Goal: Task Accomplishment & Management: Manage account settings

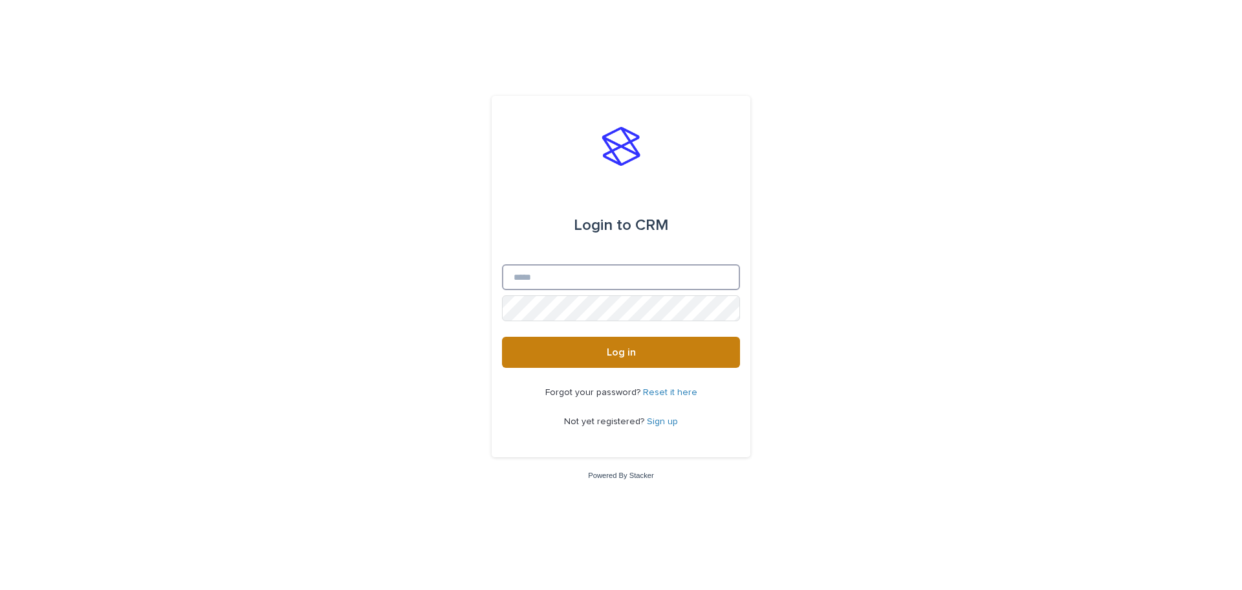
type input "**********"
click at [616, 360] on button "Log in" at bounding box center [621, 352] width 238 height 31
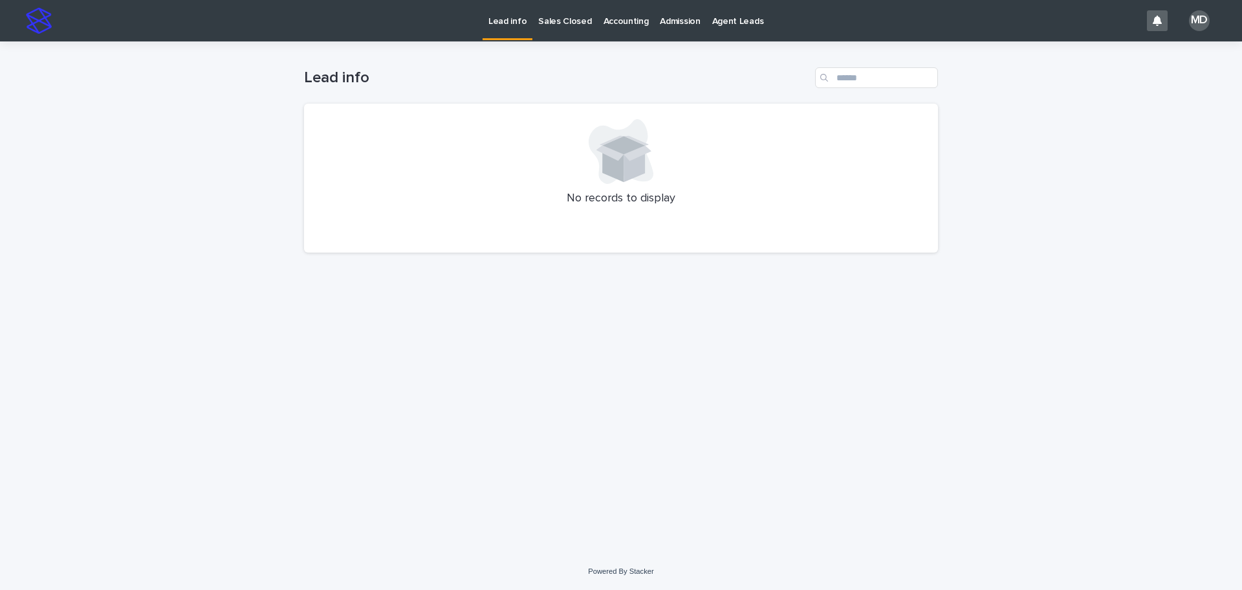
click at [832, 347] on div "Loading... Saving… Loading... Saving… Lead info No records to display" at bounding box center [621, 280] width 647 height 479
click at [683, 14] on p "Admission" at bounding box center [680, 13] width 40 height 27
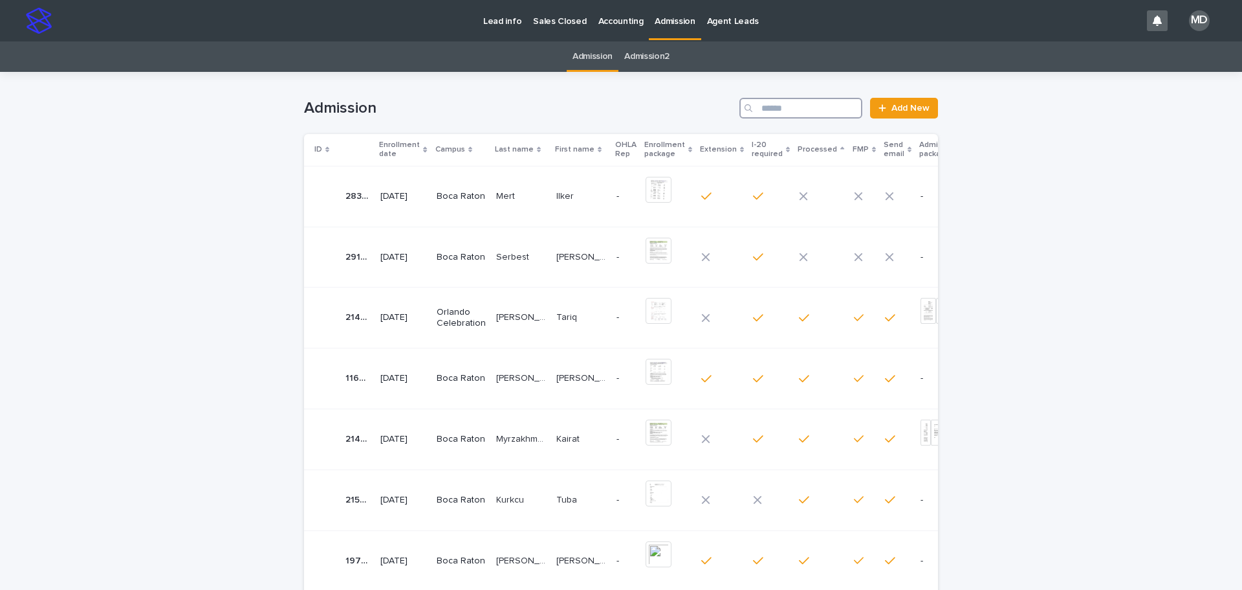
click at [795, 102] on input "Search" at bounding box center [801, 108] width 123 height 21
type input "**********"
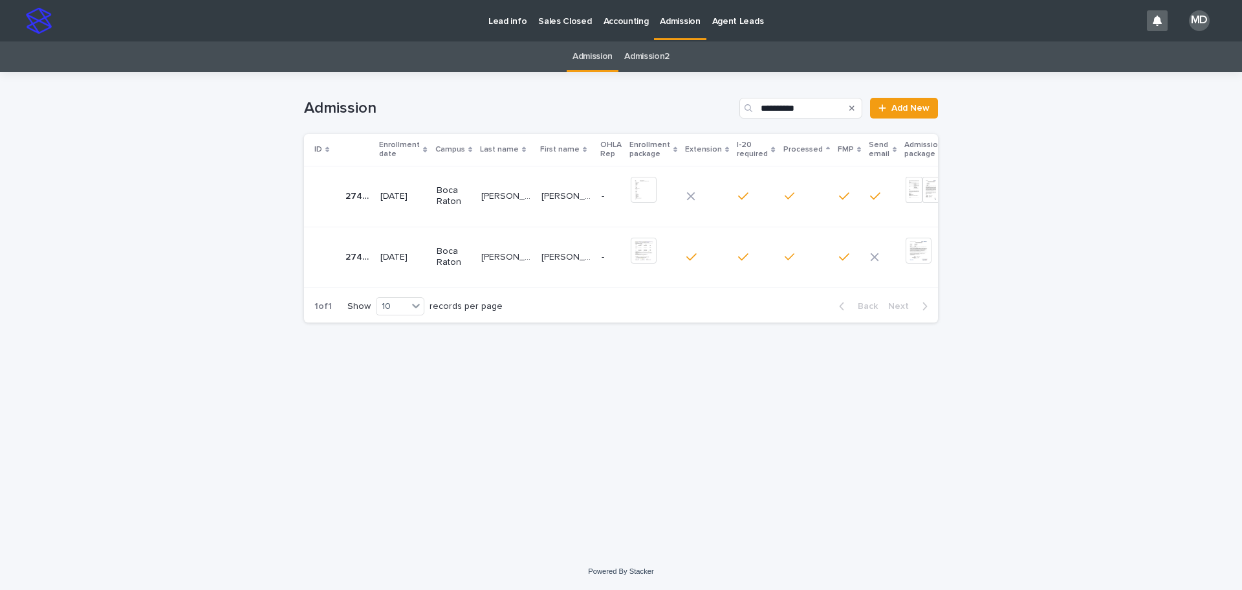
click at [451, 196] on p "Boca Raton" at bounding box center [454, 196] width 34 height 22
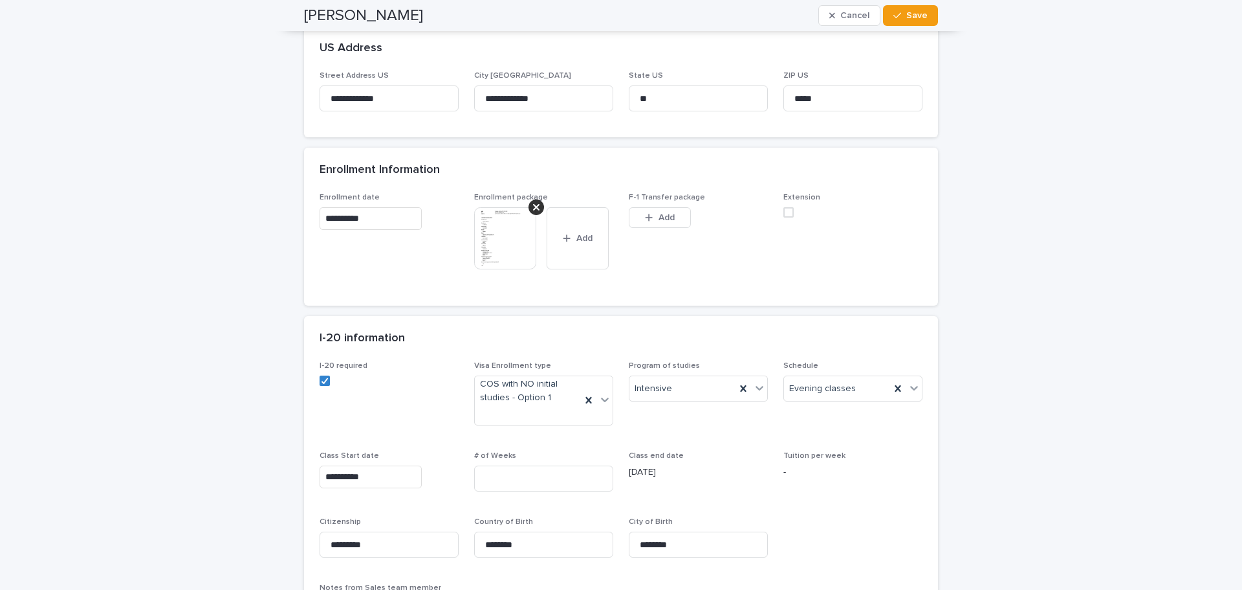
scroll to position [582, 0]
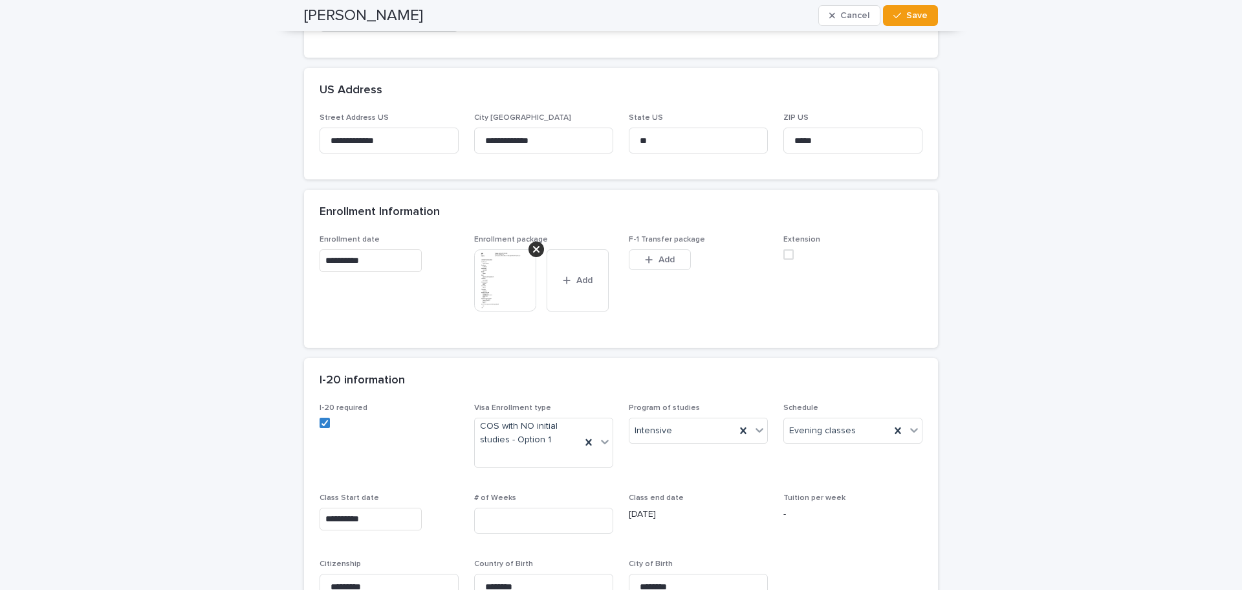
click at [494, 306] on img at bounding box center [505, 280] width 62 height 62
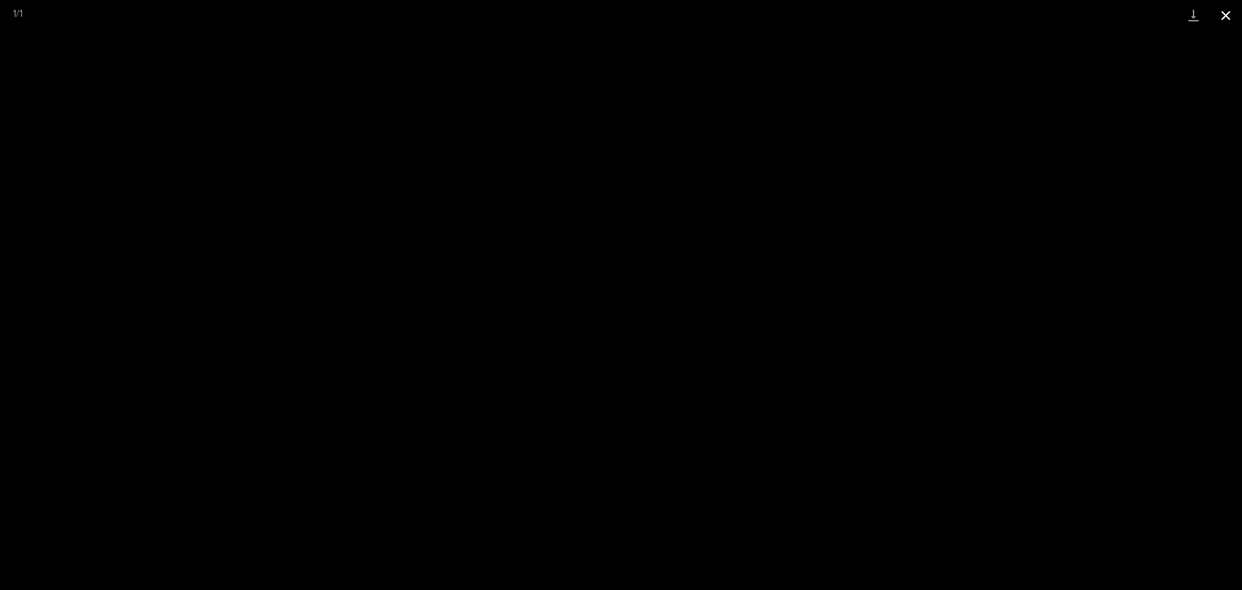
click at [1222, 16] on button "Close gallery" at bounding box center [1226, 15] width 32 height 30
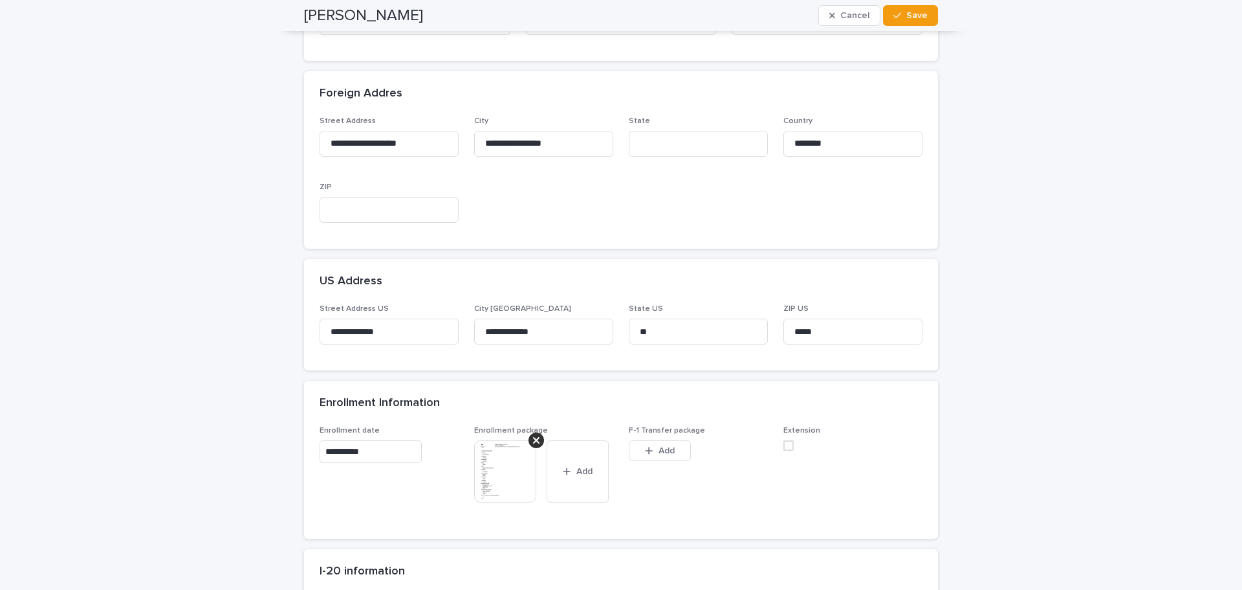
scroll to position [259, 0]
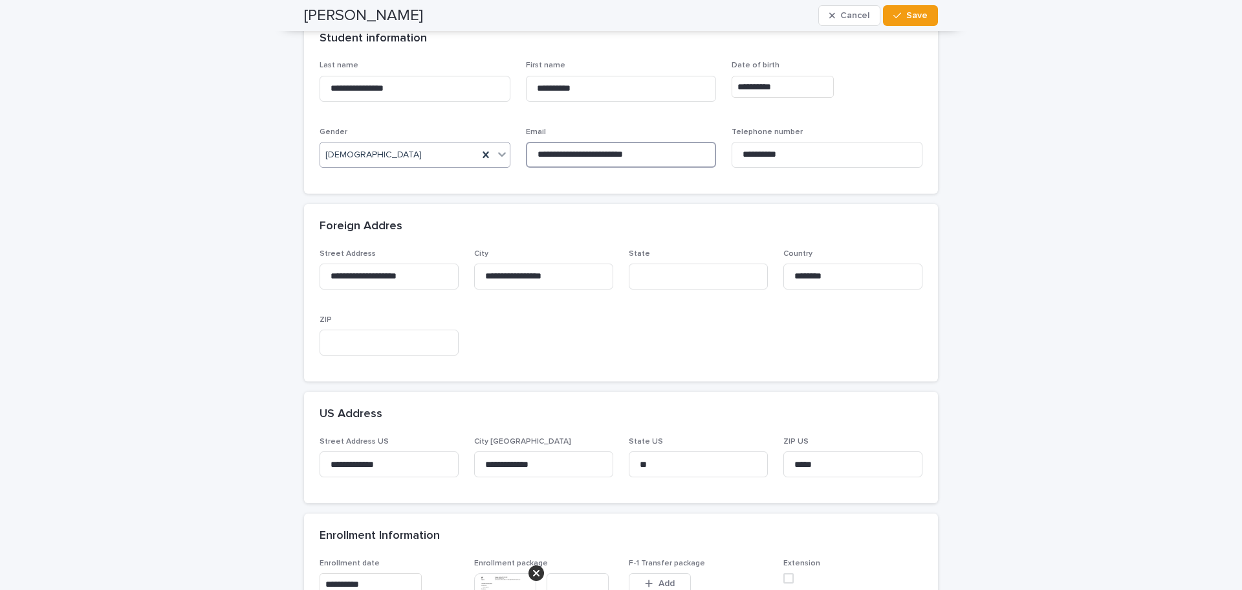
drag, startPoint x: 665, startPoint y: 151, endPoint x: 445, endPoint y: 143, distance: 219.5
click at [445, 143] on div "**********" at bounding box center [621, 119] width 603 height 117
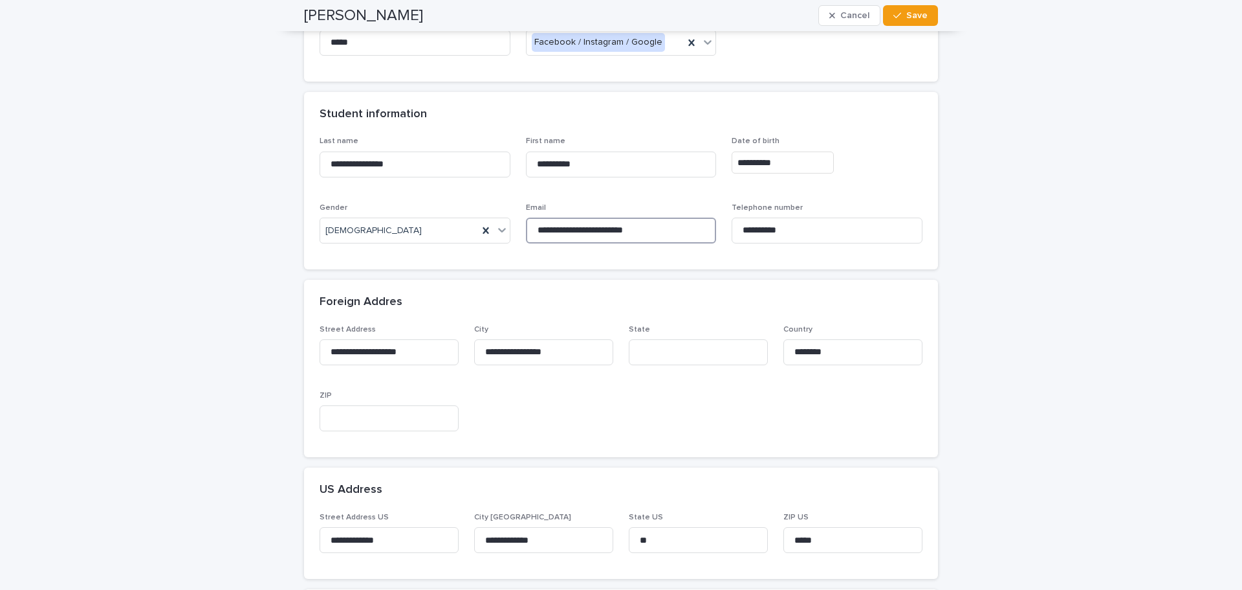
scroll to position [0, 0]
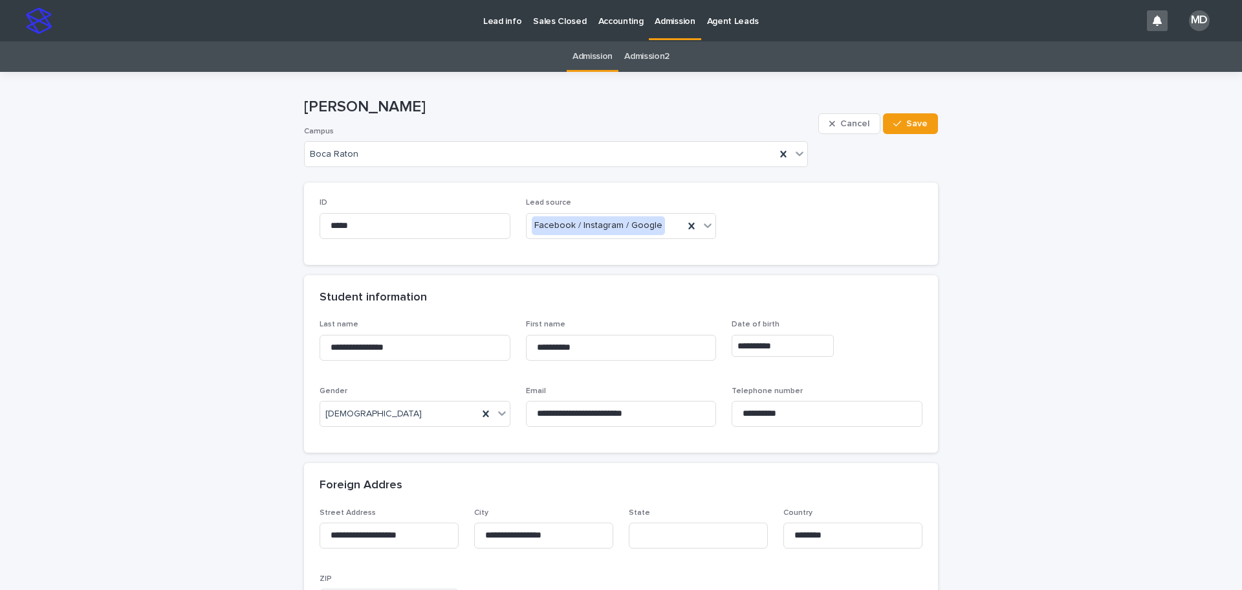
click at [673, 9] on p "Admission" at bounding box center [675, 13] width 40 height 27
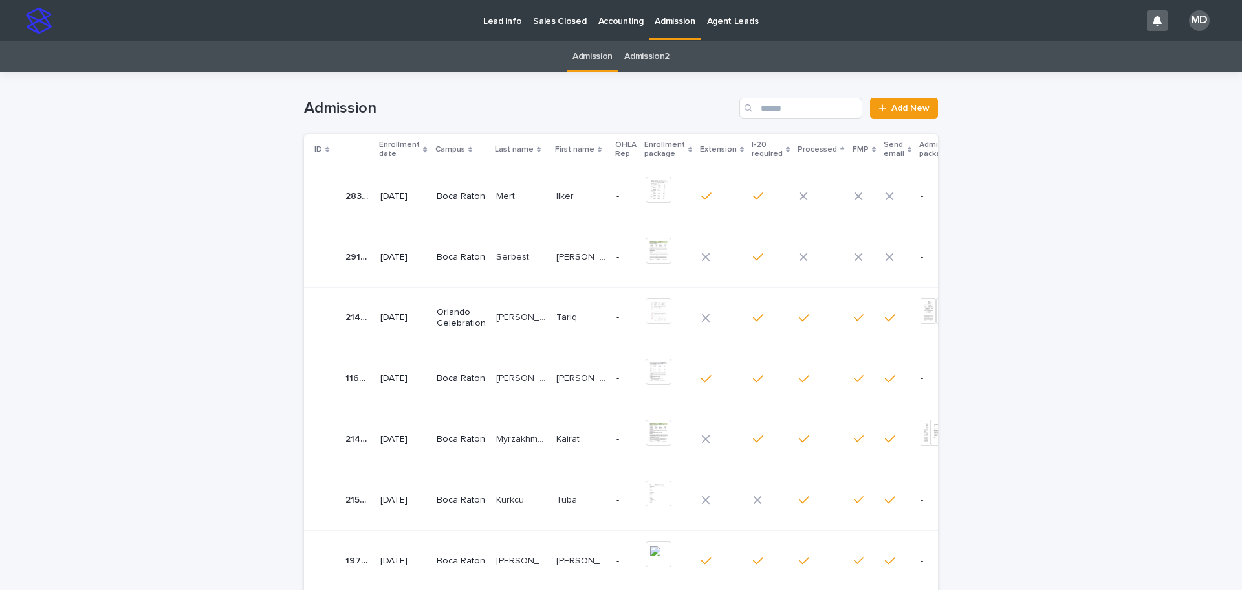
click at [783, 118] on div "Admission Add New" at bounding box center [621, 103] width 634 height 62
click at [781, 116] on input "Search" at bounding box center [801, 108] width 123 height 21
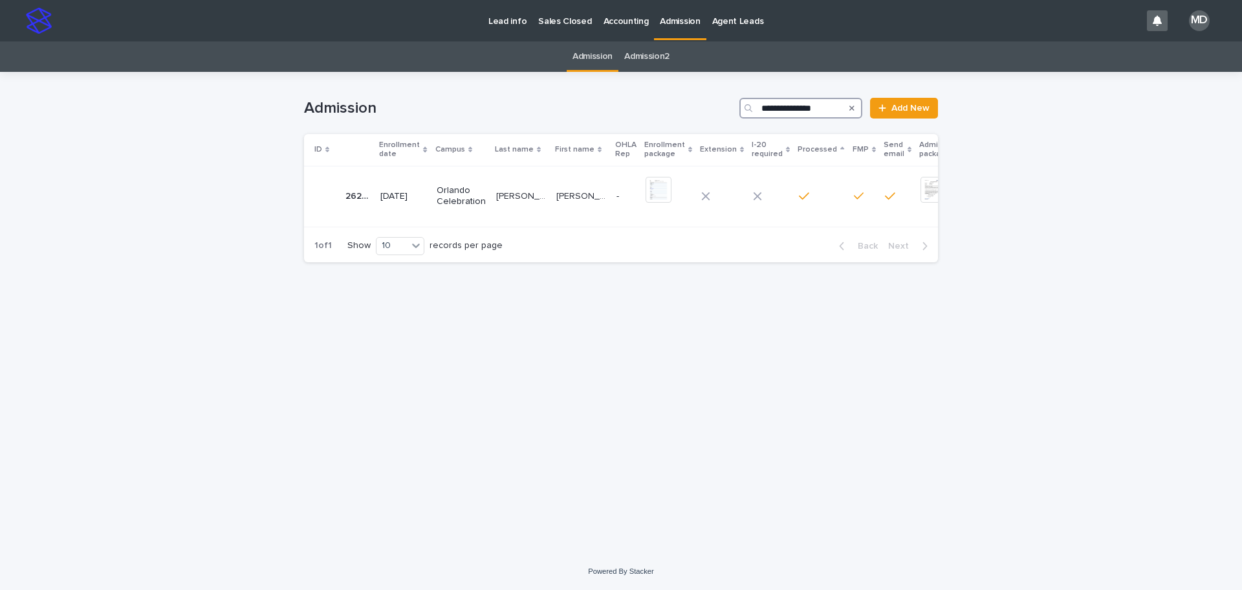
type input "**********"
click at [477, 185] on p "Orlando Celebration" at bounding box center [461, 196] width 49 height 22
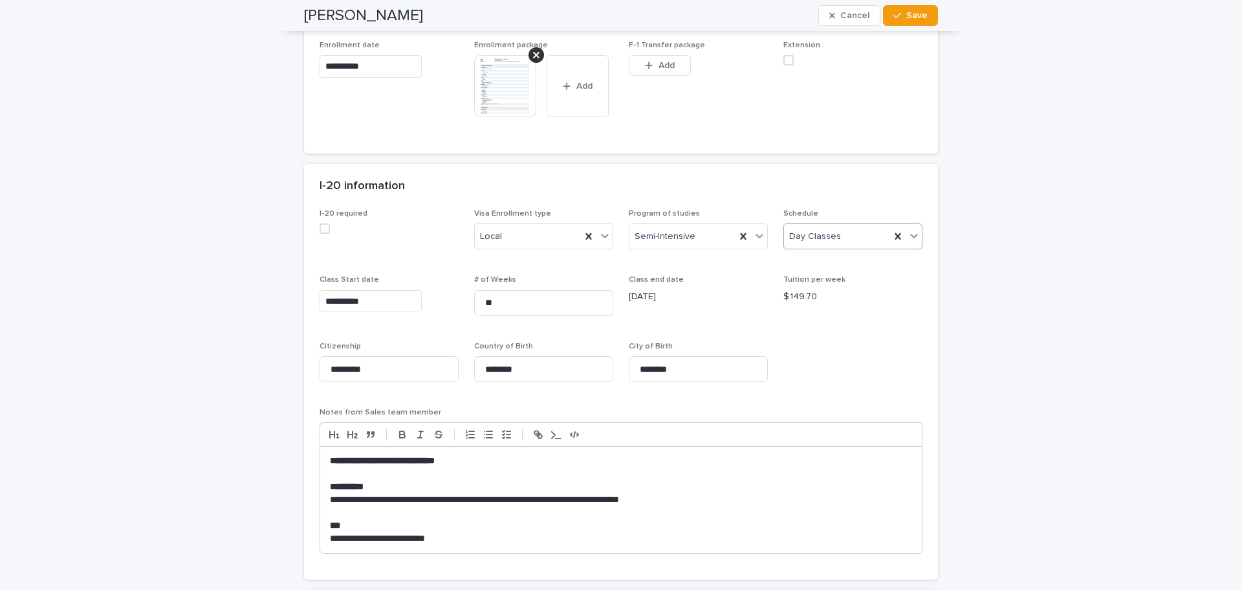
scroll to position [753, 0]
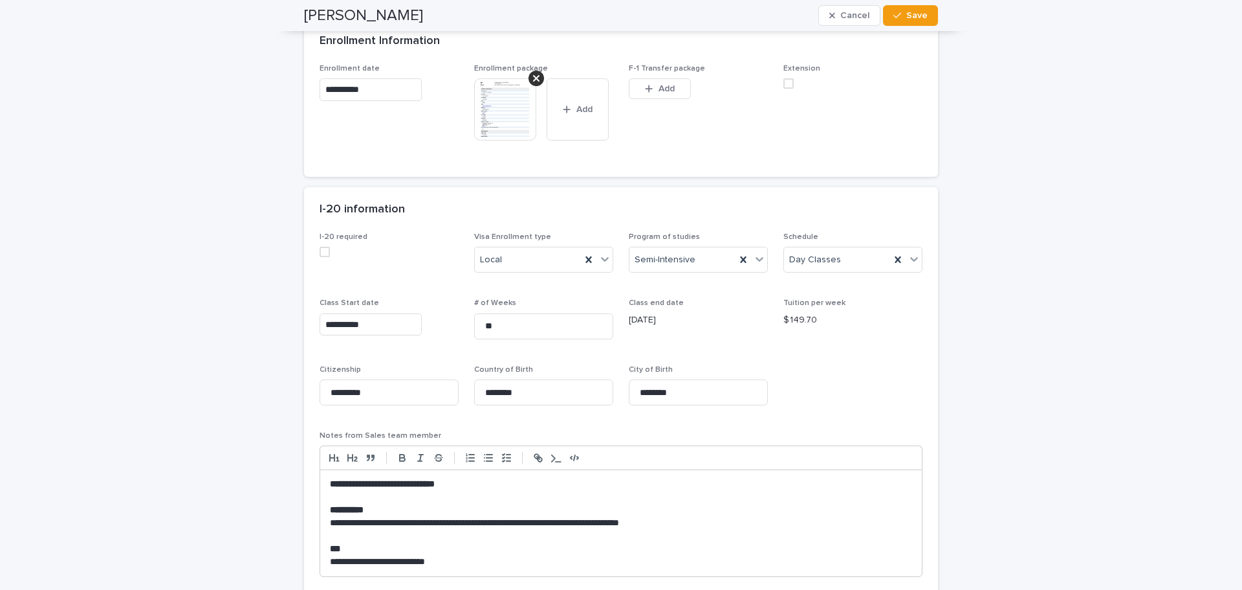
click at [476, 105] on img at bounding box center [505, 109] width 62 height 62
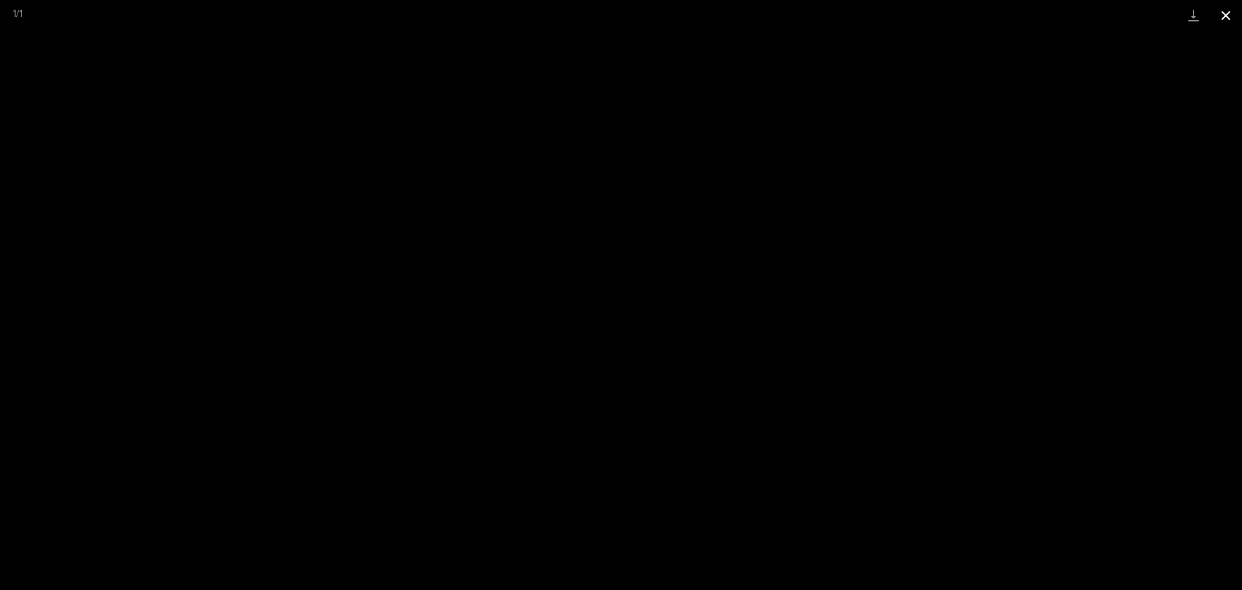
click at [1224, 15] on button "Close gallery" at bounding box center [1226, 15] width 32 height 30
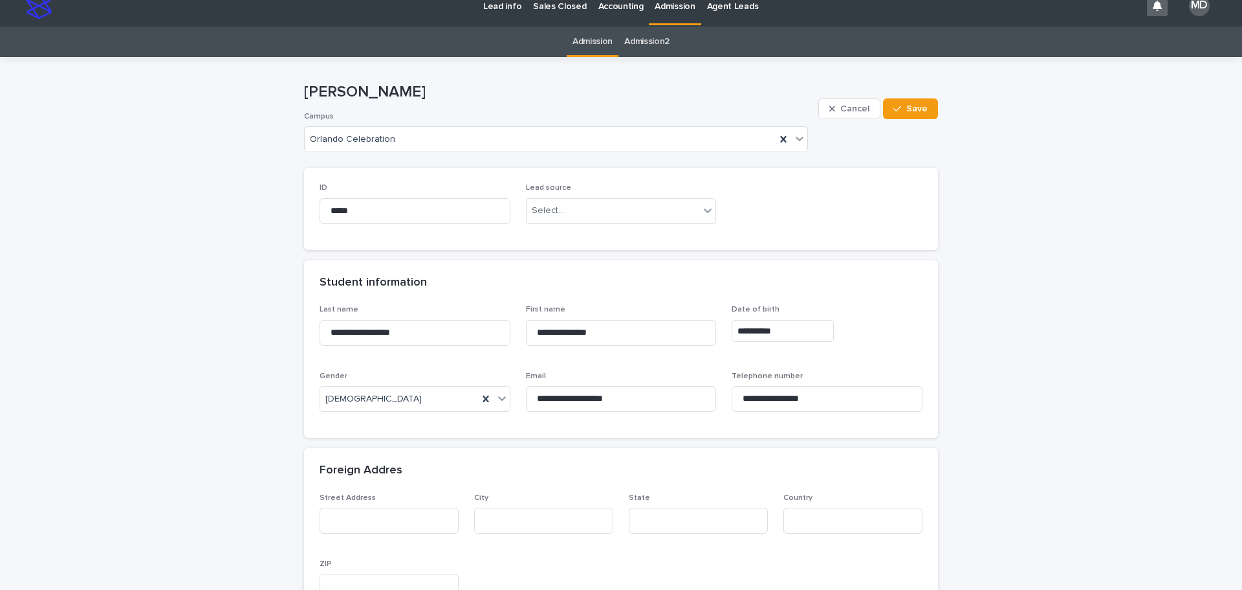
scroll to position [0, 0]
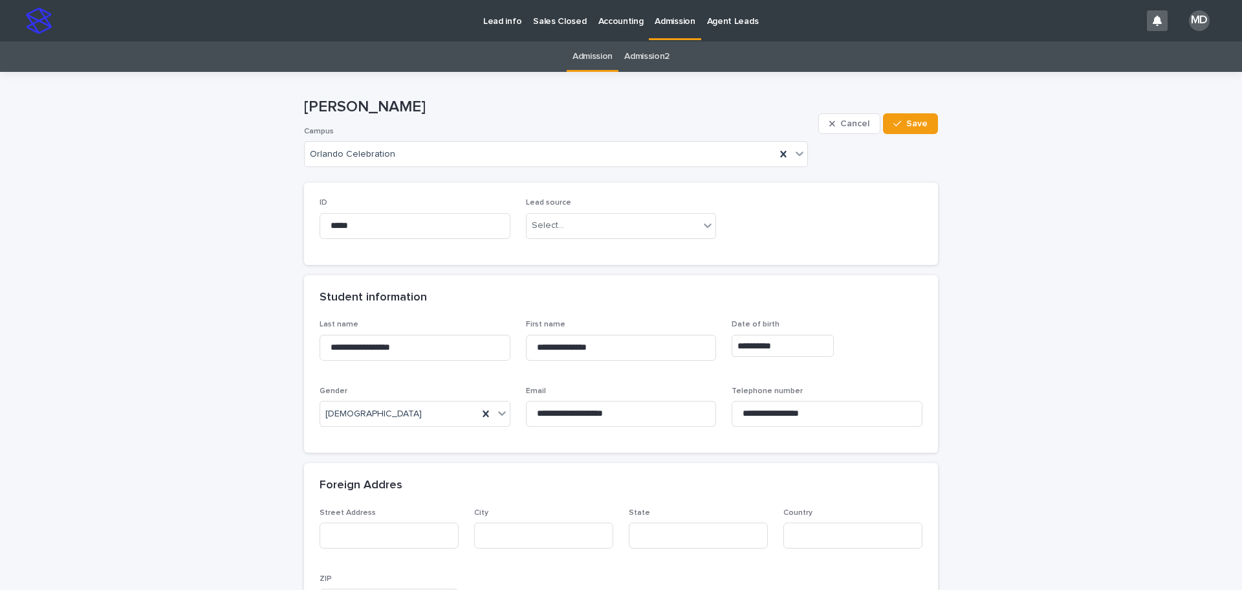
click at [663, 21] on p "Admission" at bounding box center [675, 13] width 40 height 27
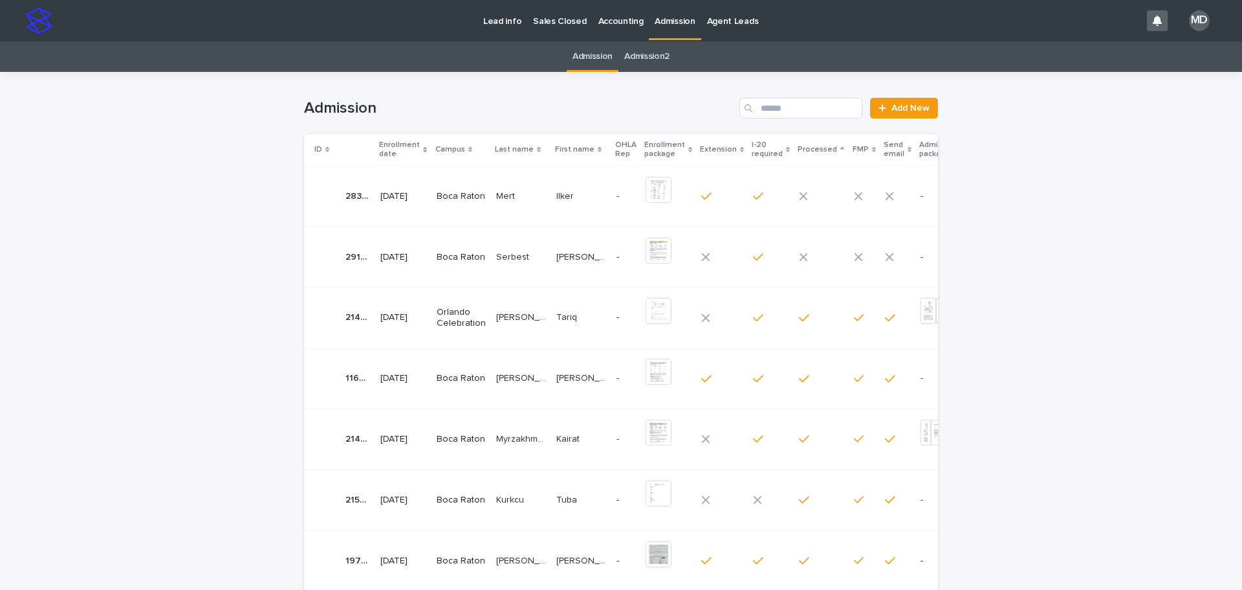
click at [467, 259] on p "Boca Raton" at bounding box center [461, 257] width 49 height 11
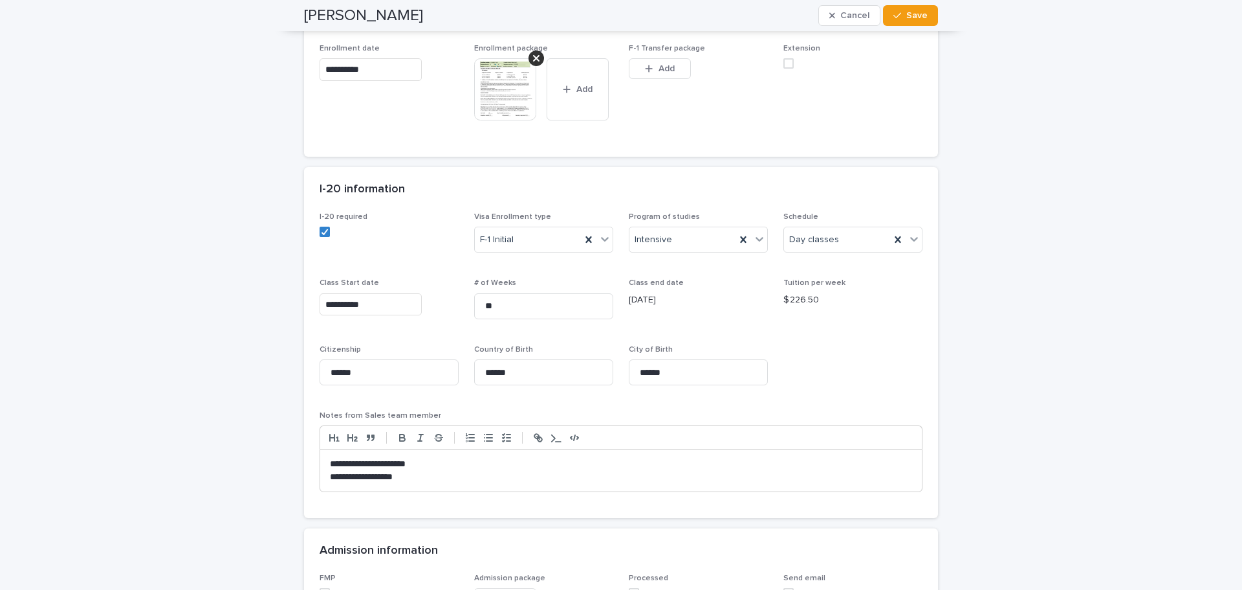
scroll to position [777, 0]
click at [492, 98] on img at bounding box center [505, 86] width 62 height 62
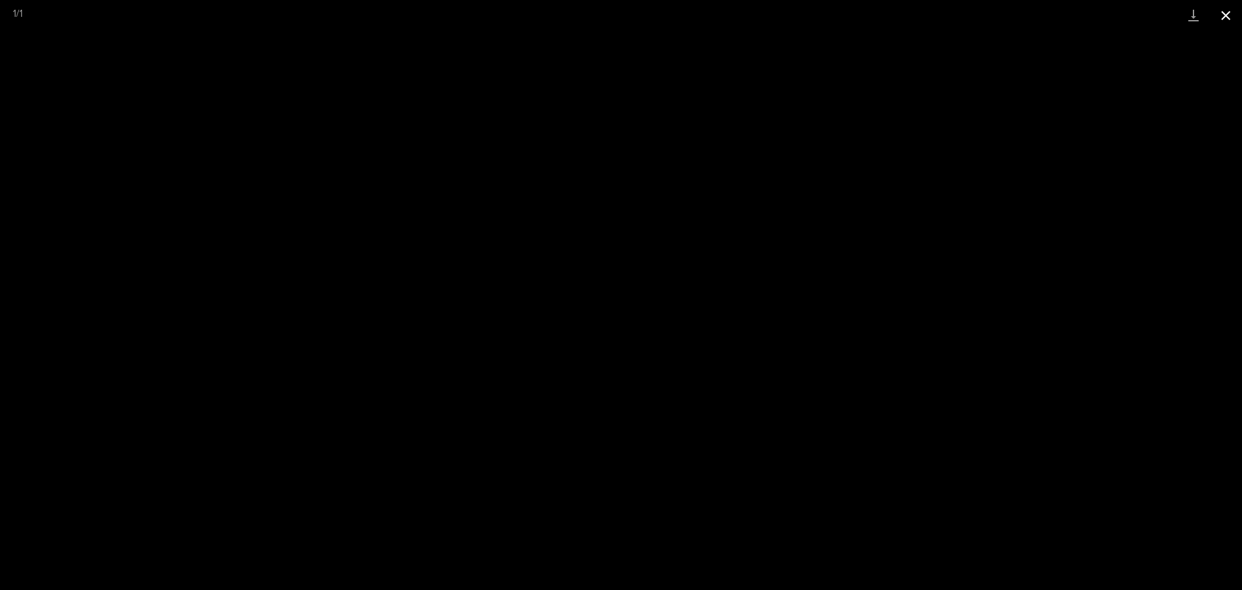
click at [1226, 14] on button "Close gallery" at bounding box center [1226, 15] width 32 height 30
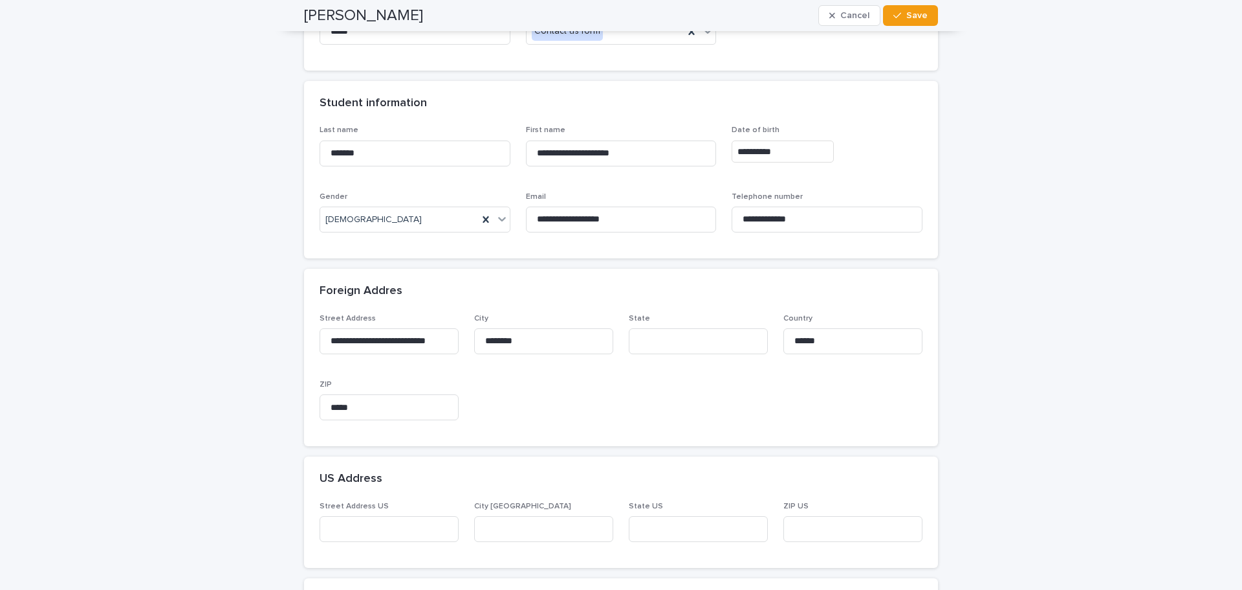
scroll to position [0, 0]
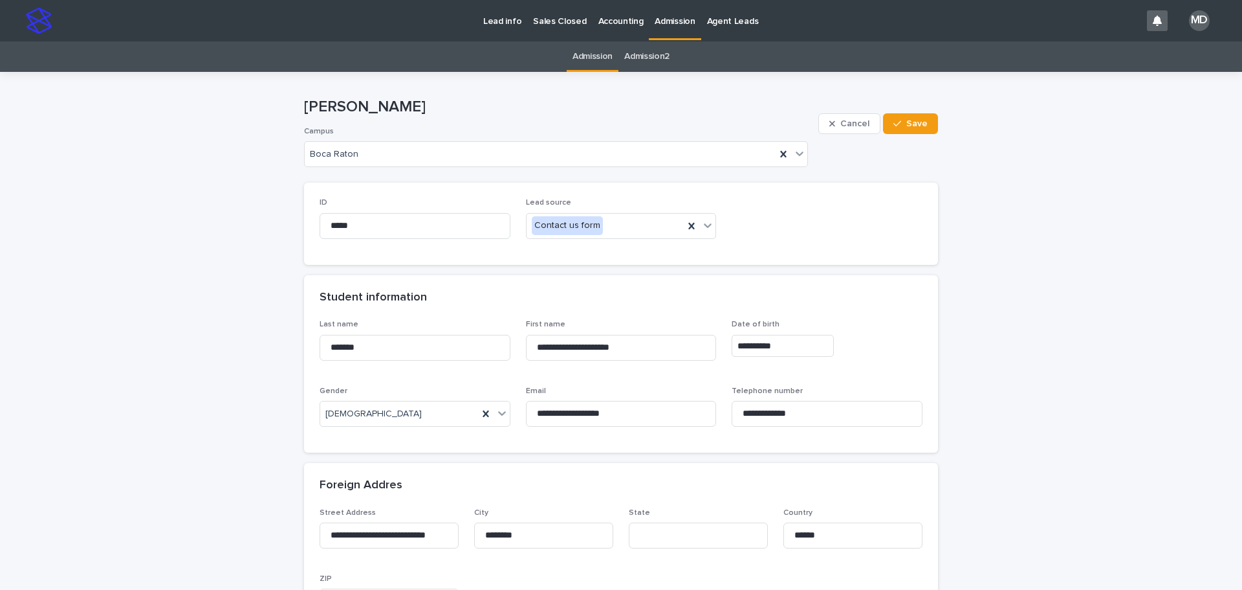
click at [663, 17] on p "Admission" at bounding box center [675, 13] width 40 height 27
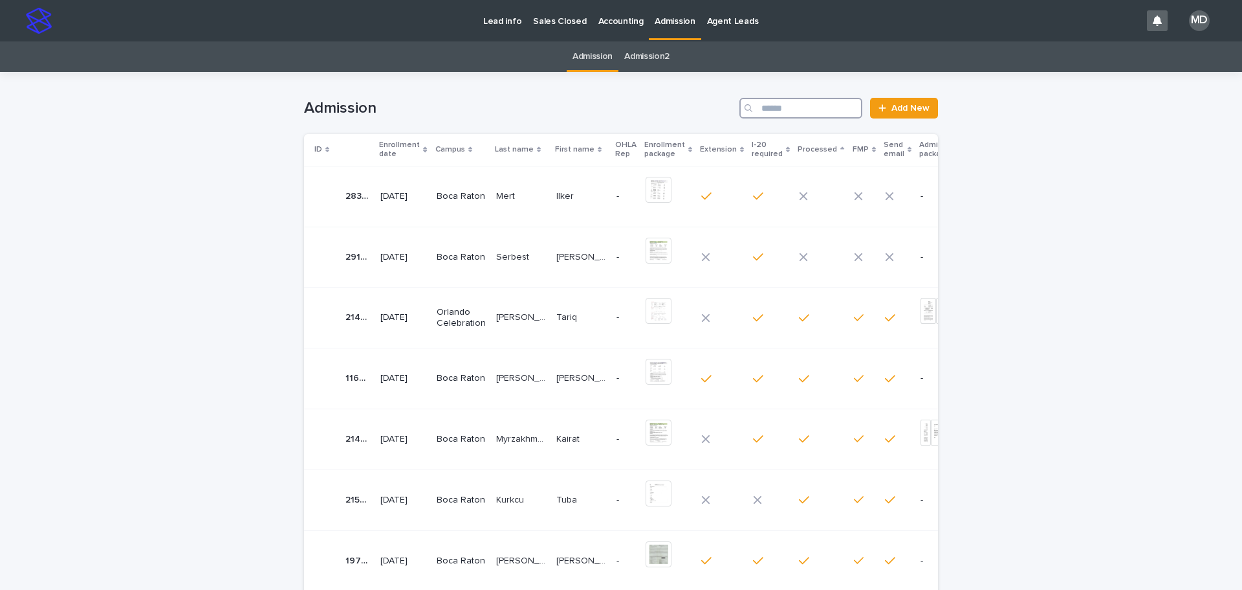
click at [809, 110] on input "Search" at bounding box center [801, 108] width 123 height 21
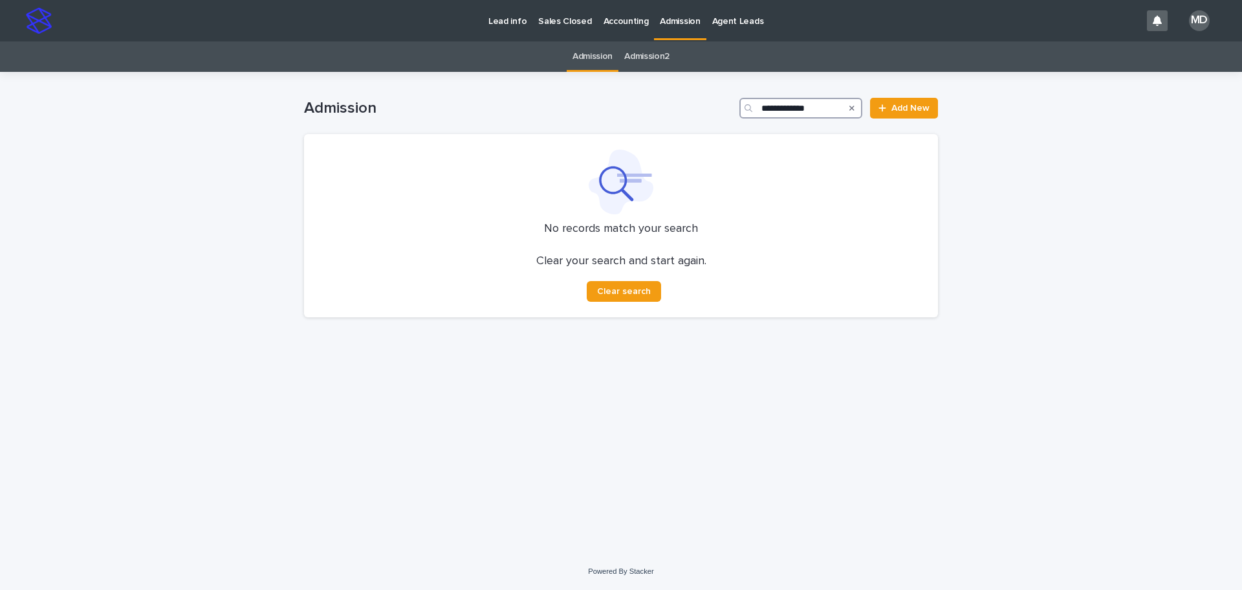
drag, startPoint x: 822, startPoint y: 103, endPoint x: 788, endPoint y: 105, distance: 34.4
click at [788, 105] on input "**********" at bounding box center [801, 108] width 123 height 21
type input "*******"
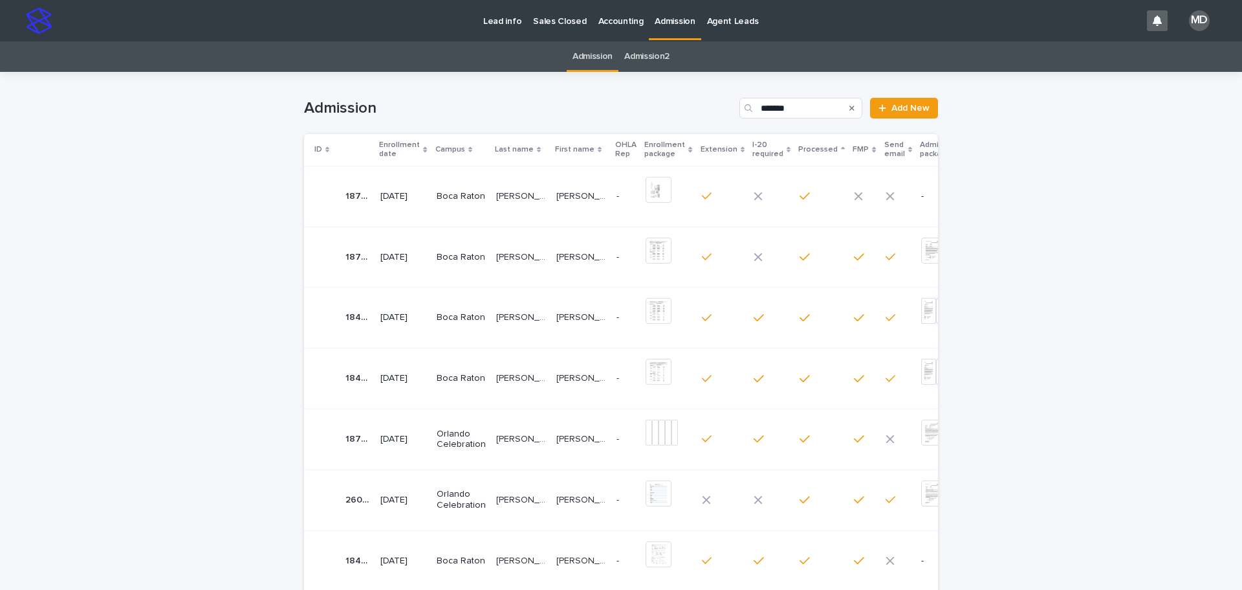
click at [380, 149] on p "Enrollment date" at bounding box center [399, 150] width 41 height 24
click at [382, 149] on p "Enrollment date" at bounding box center [399, 150] width 41 height 24
click at [434, 105] on h1 "Admission" at bounding box center [519, 108] width 430 height 19
drag, startPoint x: 848, startPoint y: 107, endPoint x: 779, endPoint y: 178, distance: 98.9
click at [850, 107] on icon "Search" at bounding box center [852, 108] width 5 height 8
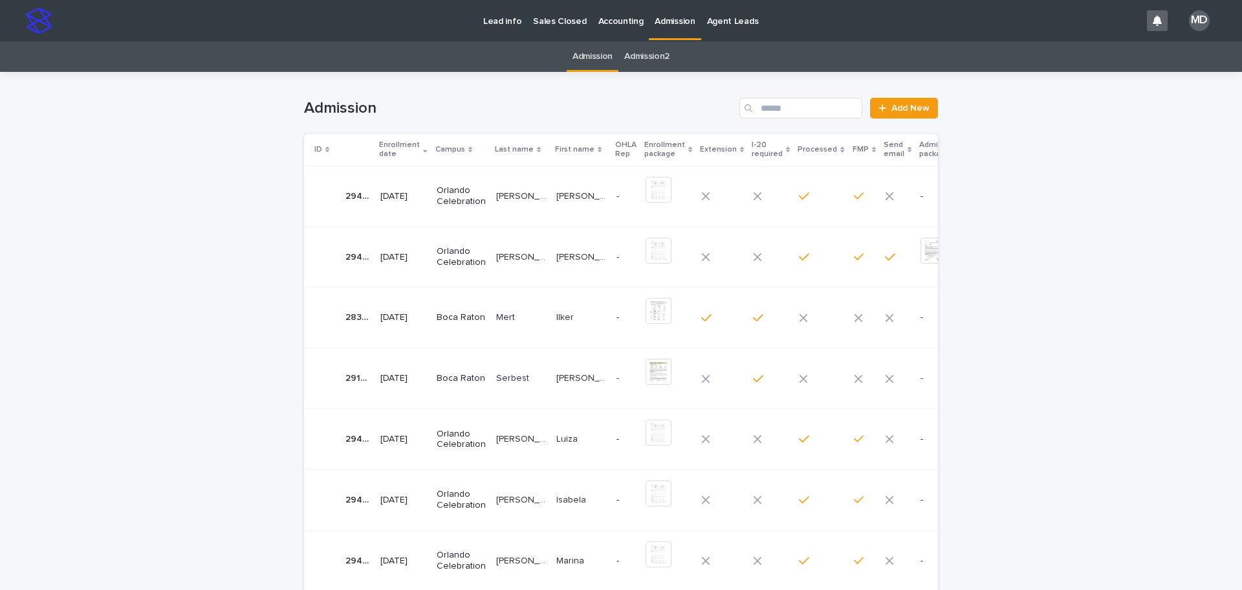
click at [390, 149] on p "Enrollment date" at bounding box center [399, 150] width 41 height 24
click at [389, 150] on p "Enrollment date" at bounding box center [399, 150] width 41 height 24
click at [491, 317] on td "Mert Mert" at bounding box center [521, 317] width 60 height 61
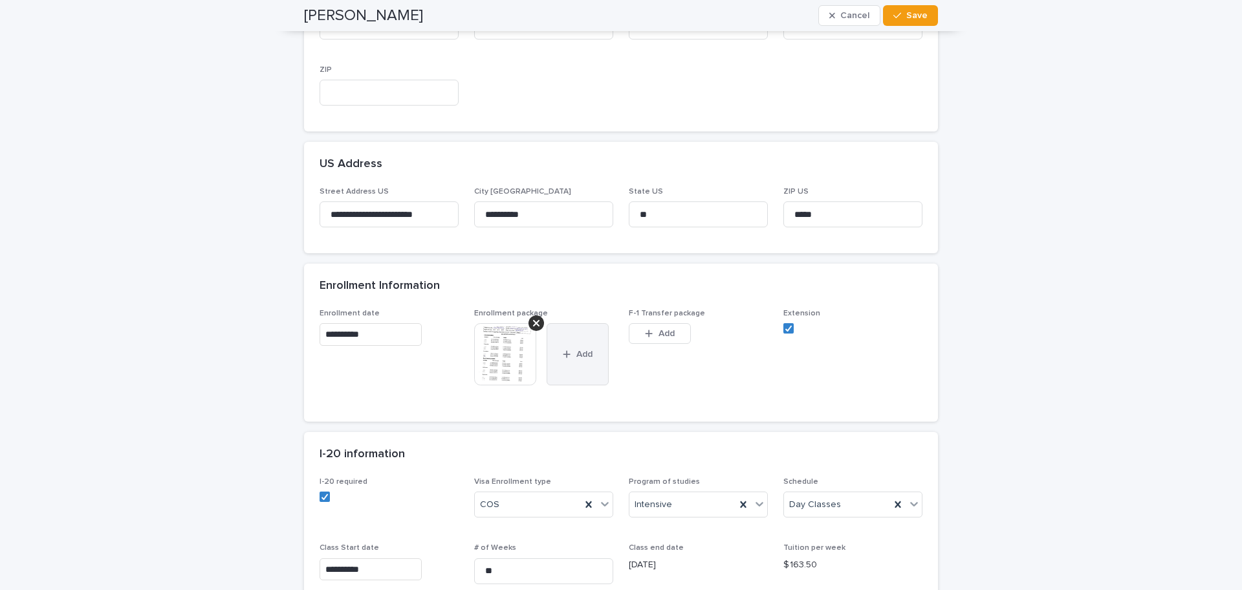
scroll to position [518, 0]
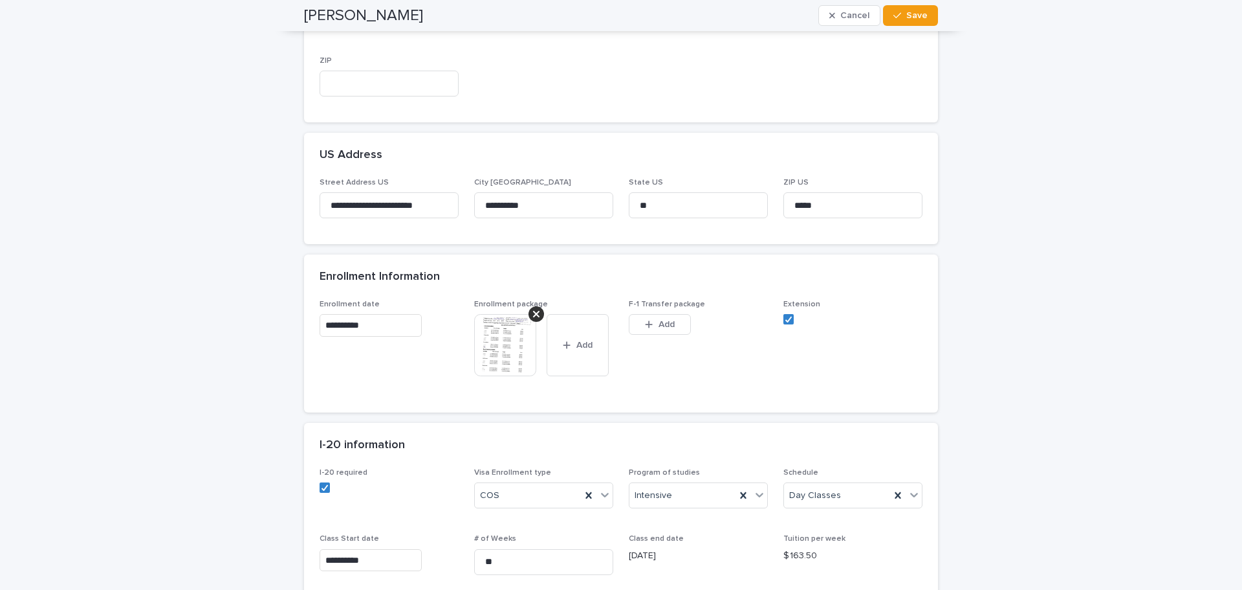
click at [496, 340] on img at bounding box center [505, 345] width 62 height 62
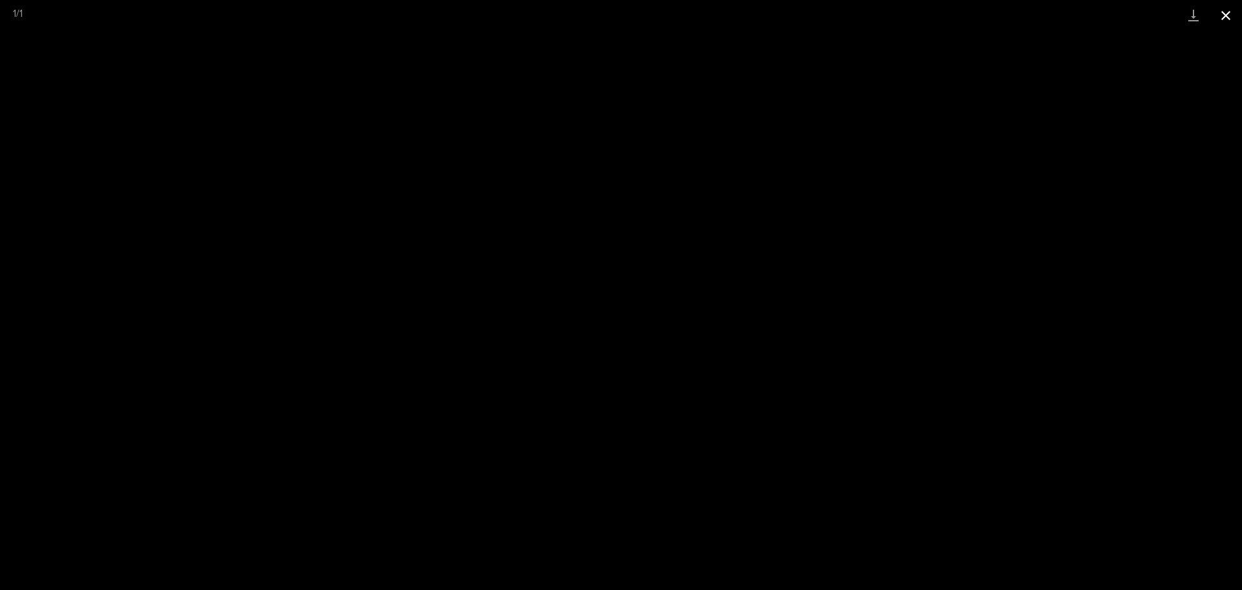
click at [1242, 17] on button "Close gallery" at bounding box center [1226, 15] width 32 height 30
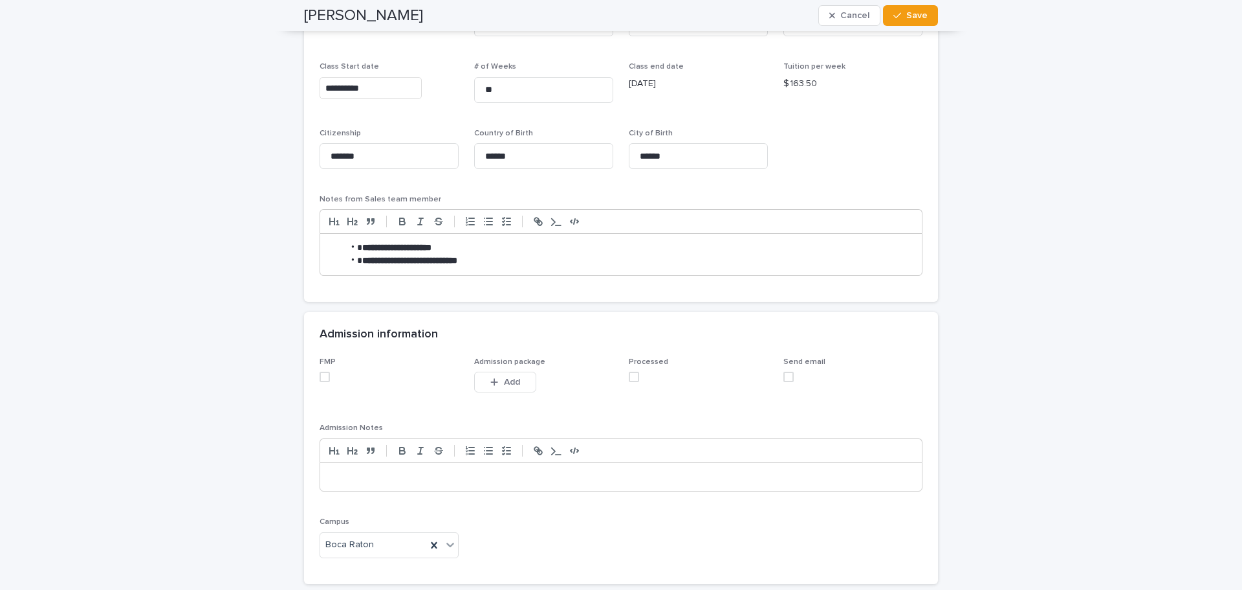
scroll to position [1096, 0]
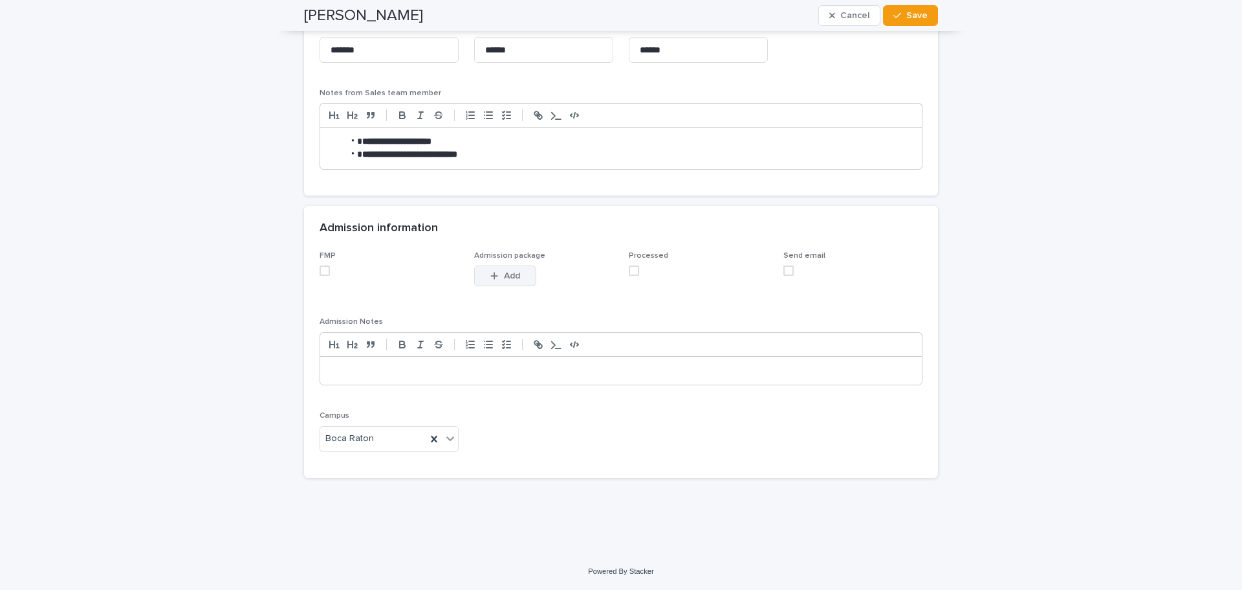
click at [511, 280] on span "Add" at bounding box center [512, 275] width 16 height 9
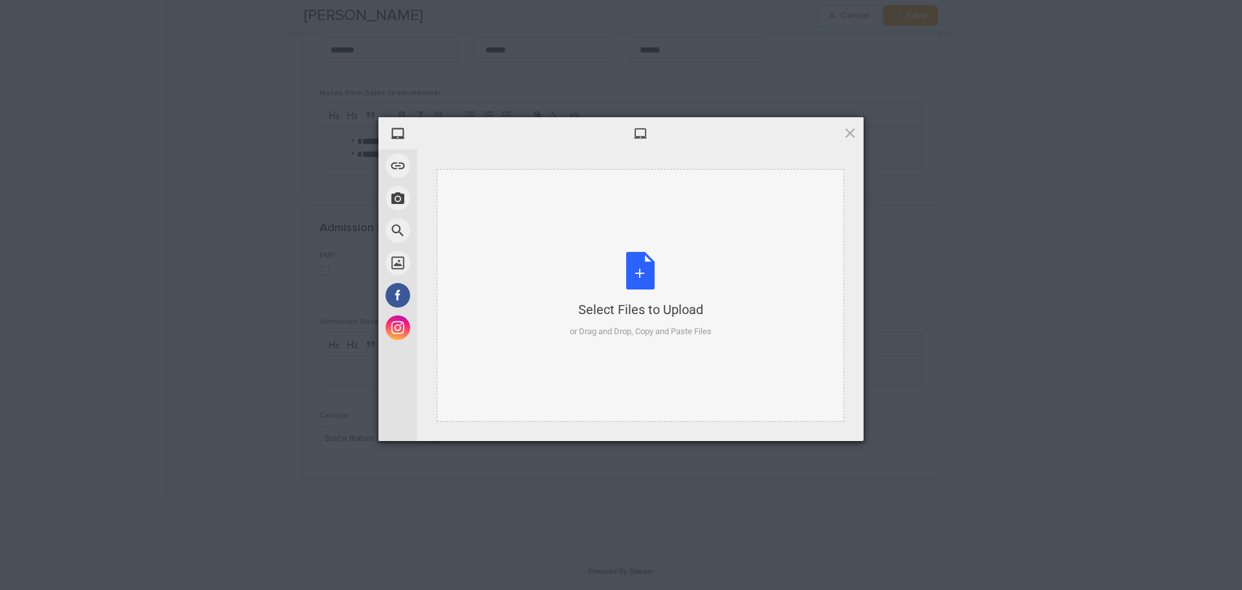
click at [640, 269] on div "Select Files to Upload or Drag and Drop, Copy and Paste Files" at bounding box center [641, 295] width 142 height 86
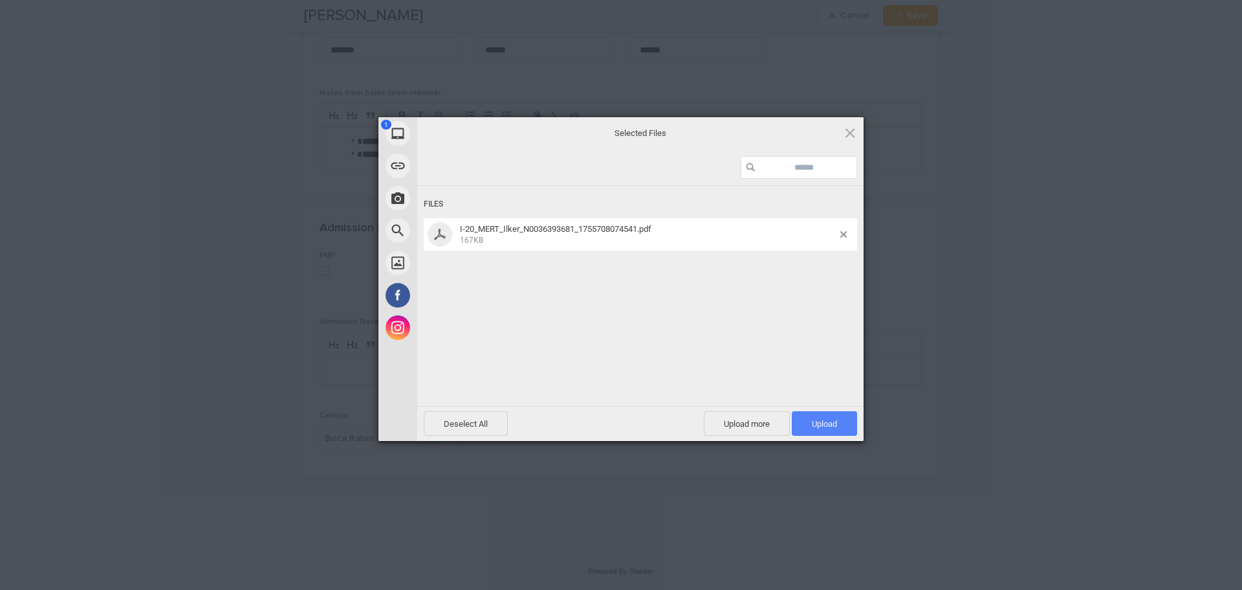
click at [823, 423] on span "Upload 1" at bounding box center [824, 424] width 25 height 10
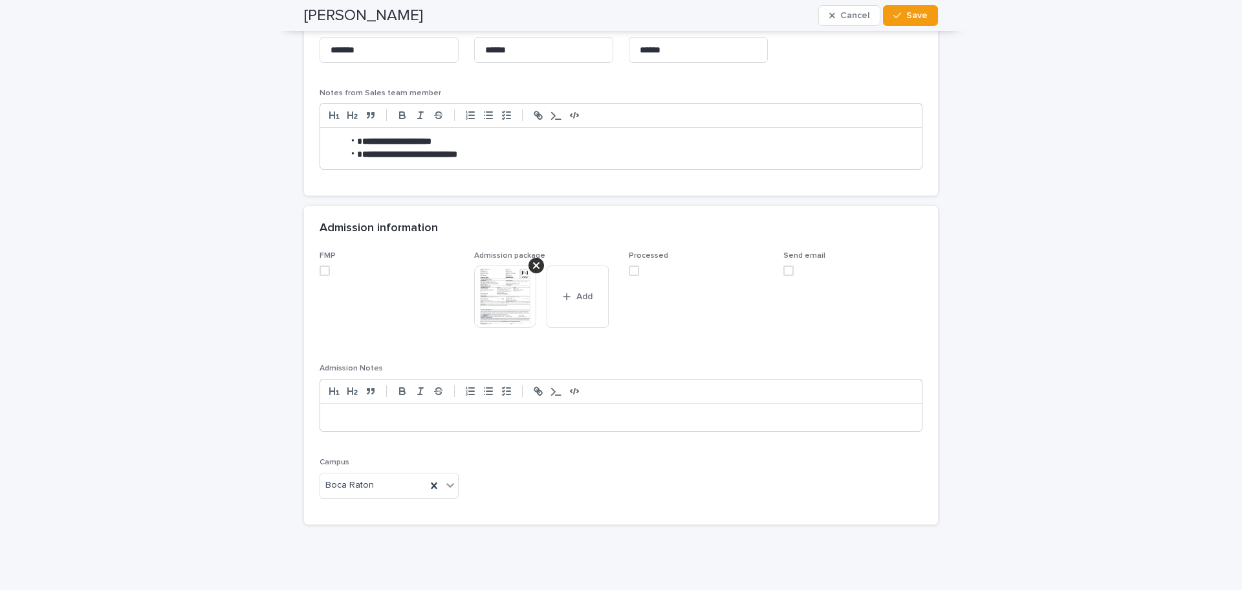
drag, startPoint x: 322, startPoint y: 269, endPoint x: 386, endPoint y: 272, distance: 64.8
click at [321, 269] on span at bounding box center [325, 270] width 10 height 10
click at [630, 270] on span at bounding box center [634, 270] width 10 height 10
click at [909, 14] on span "Save" at bounding box center [917, 15] width 21 height 9
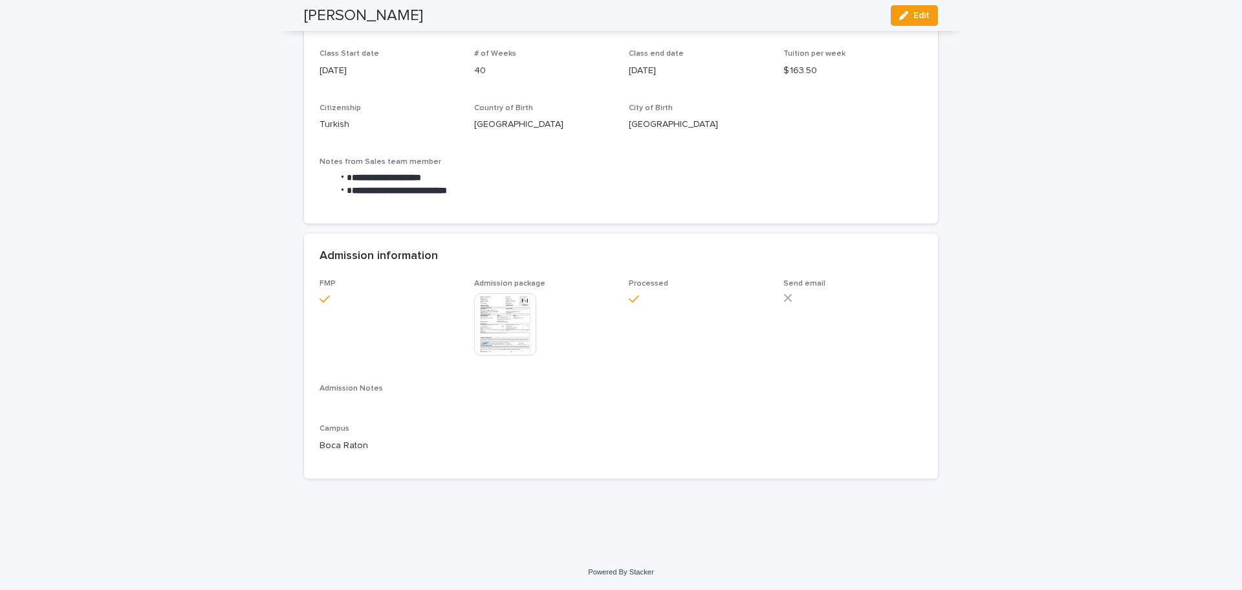
scroll to position [909, 0]
click at [914, 14] on span "Edit" at bounding box center [922, 15] width 16 height 9
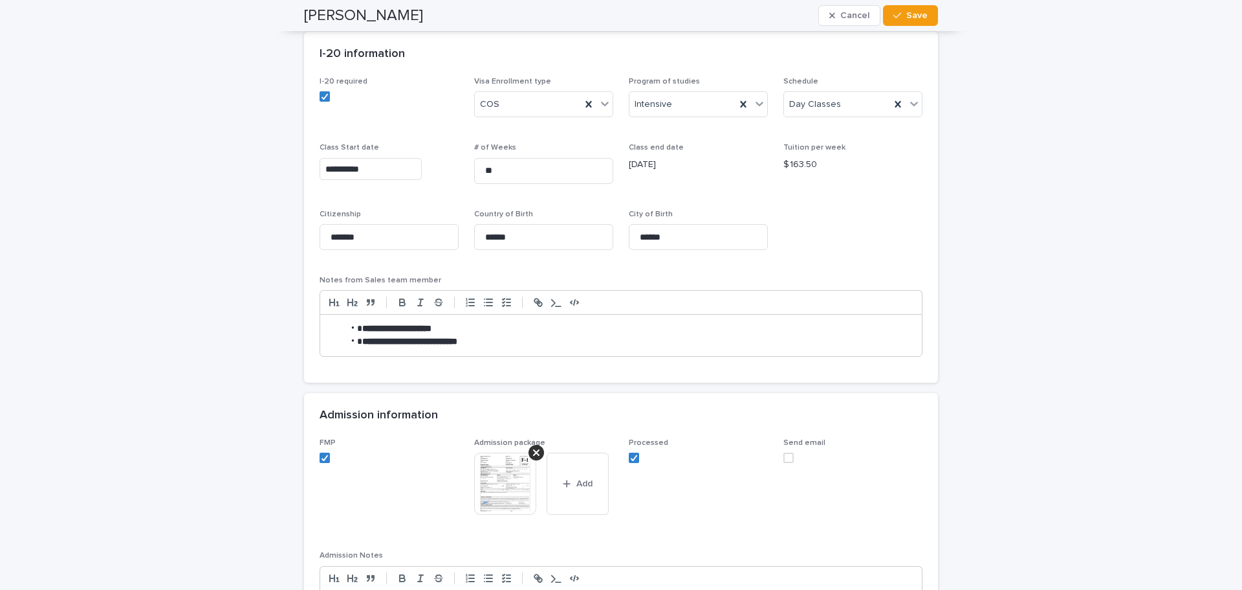
click at [784, 459] on span at bounding box center [789, 457] width 10 height 10
click at [918, 13] on span "Save" at bounding box center [917, 15] width 21 height 9
